Goal: Task Accomplishment & Management: Use online tool/utility

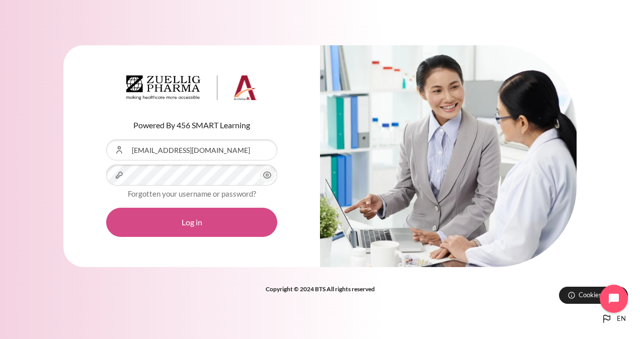
click at [200, 224] on button "Log in" at bounding box center [191, 222] width 171 height 29
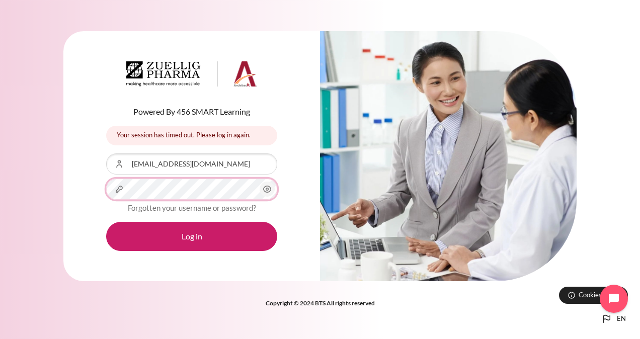
click at [95, 184] on div "Powered By 456 SMART Learning Your session has timed out. Please log in again. …" at bounding box center [191, 156] width 256 height 250
click at [105, 182] on div "Powered By 456 SMART Learning Your session has timed out. Please log in again. …" at bounding box center [191, 156] width 256 height 250
click at [92, 206] on div "Powered By 456 SMART Learning Your session has timed out. Please log in again. …" at bounding box center [191, 156] width 256 height 250
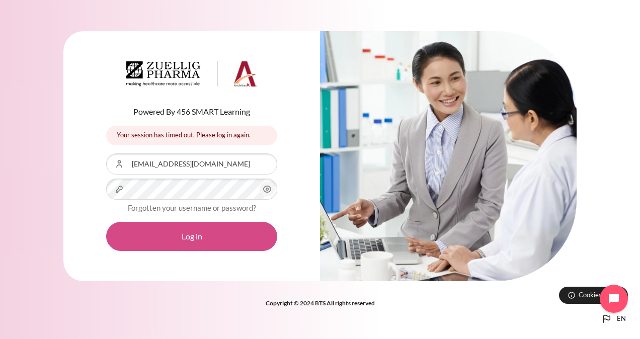
click at [182, 233] on button "Log in" at bounding box center [191, 236] width 171 height 29
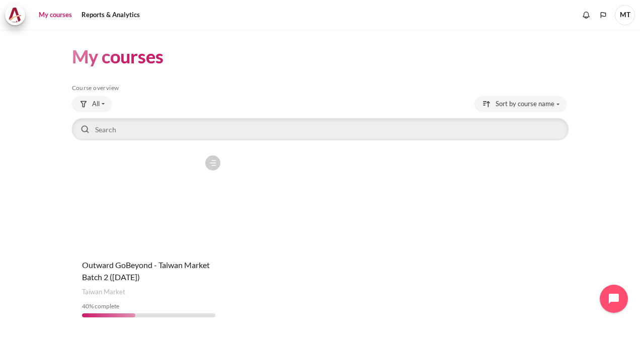
click at [281, 338] on html "Skip to main content My courses" at bounding box center [320, 169] width 640 height 339
click at [174, 208] on figure "Content" at bounding box center [148, 200] width 153 height 101
